Goal: Complete application form: Complete application form

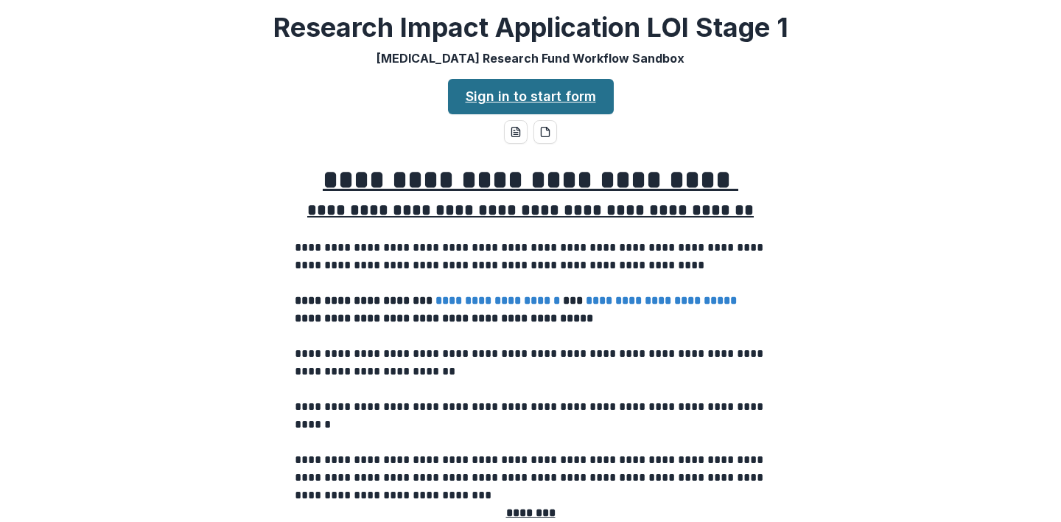
click at [502, 99] on link "Sign in to start form" at bounding box center [531, 96] width 166 height 35
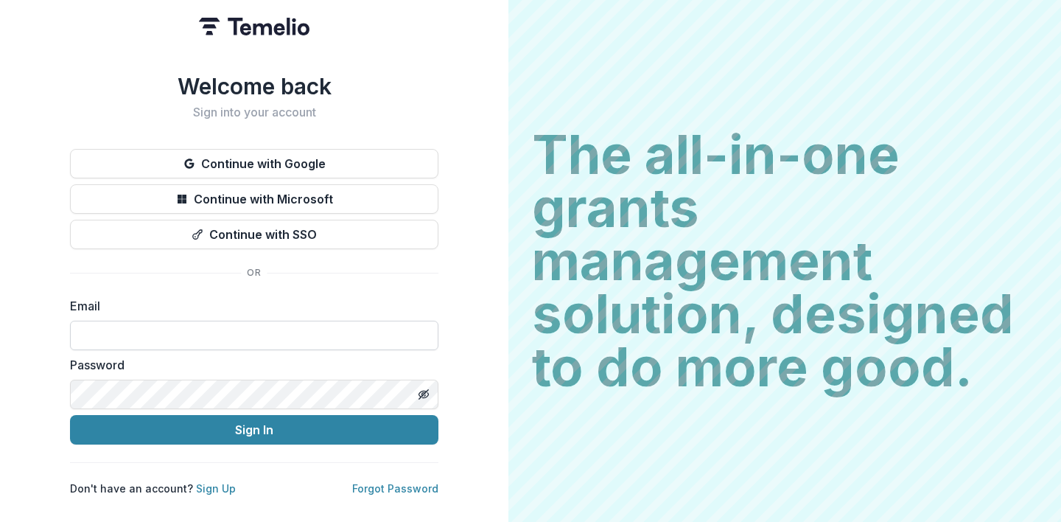
click at [278, 320] on input at bounding box center [254, 334] width 368 height 29
type input "****"
